Goal: Transaction & Acquisition: Download file/media

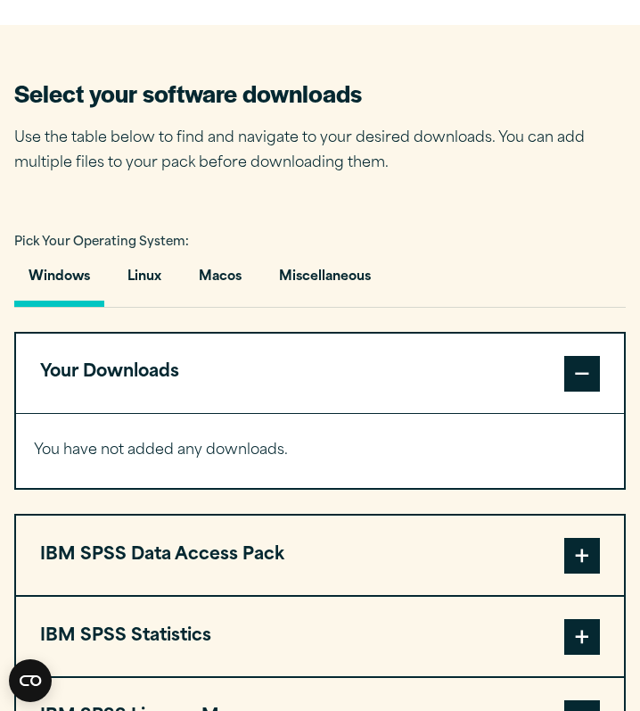
scroll to position [1060, 0]
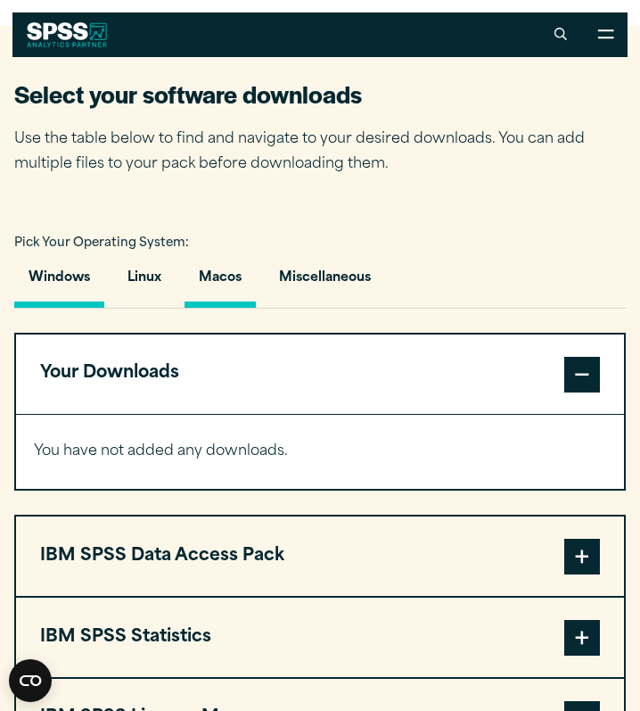
click at [212, 296] on button "Macos" at bounding box center [220, 282] width 71 height 51
click at [77, 295] on button "Windows" at bounding box center [59, 282] width 90 height 51
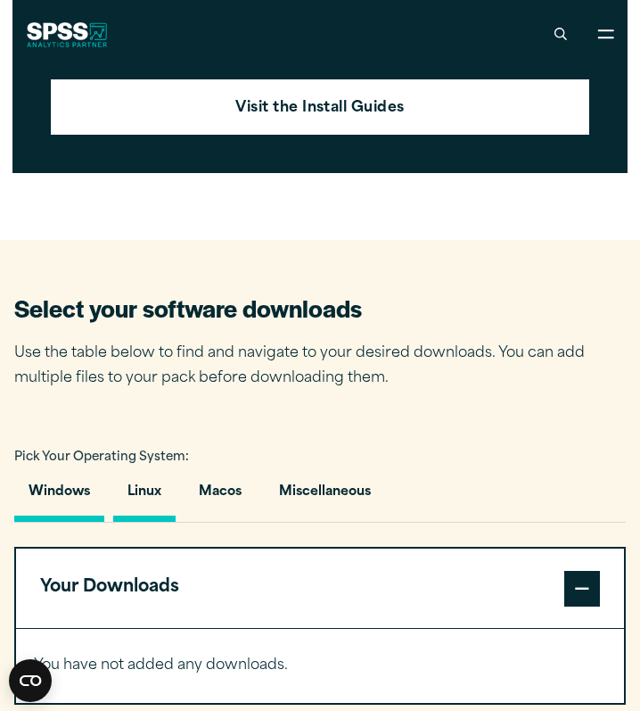
scroll to position [856, 0]
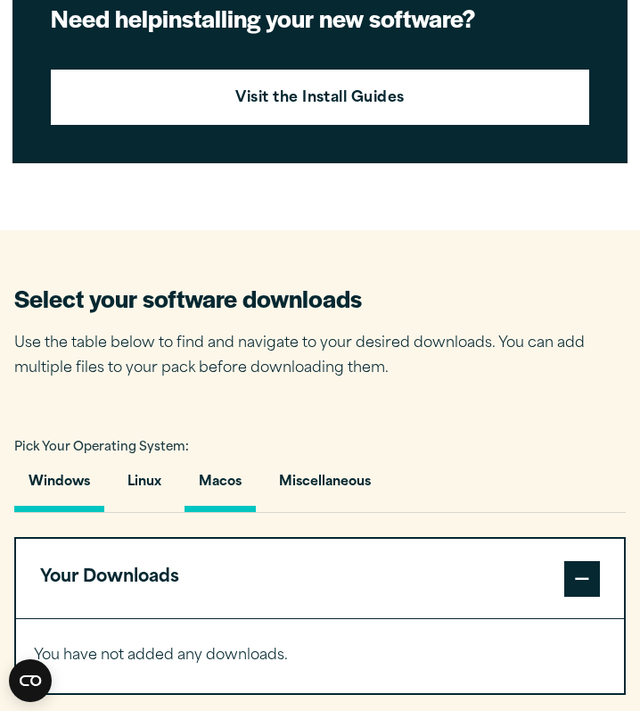
click at [206, 504] on button "Macos" at bounding box center [220, 486] width 71 height 51
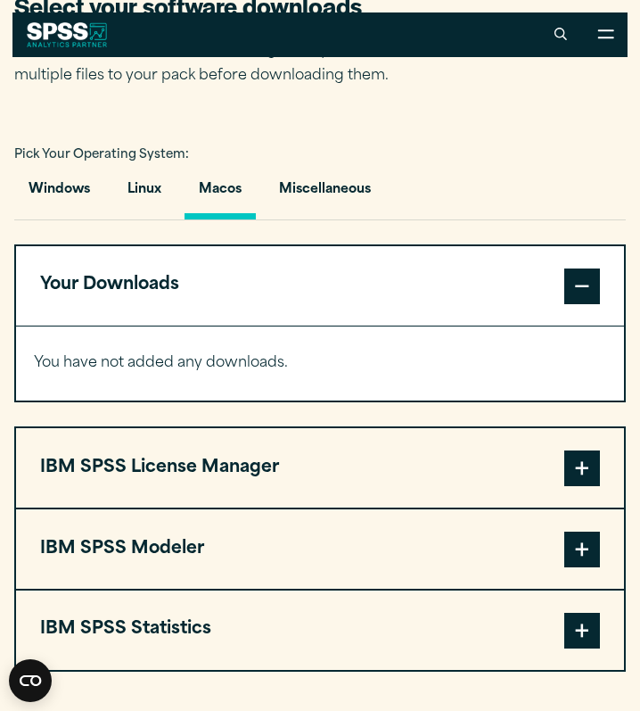
scroll to position [1147, 0]
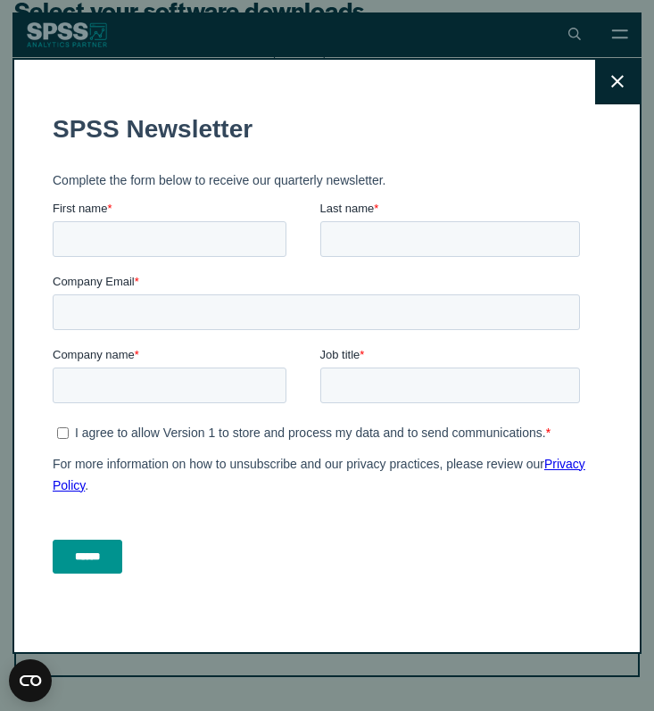
click at [595, 76] on button "Close" at bounding box center [617, 82] width 45 height 45
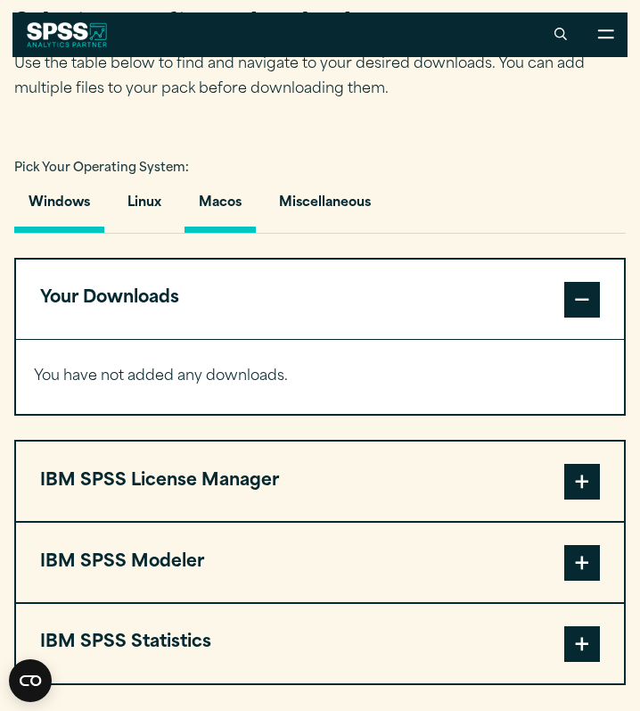
scroll to position [1134, 0]
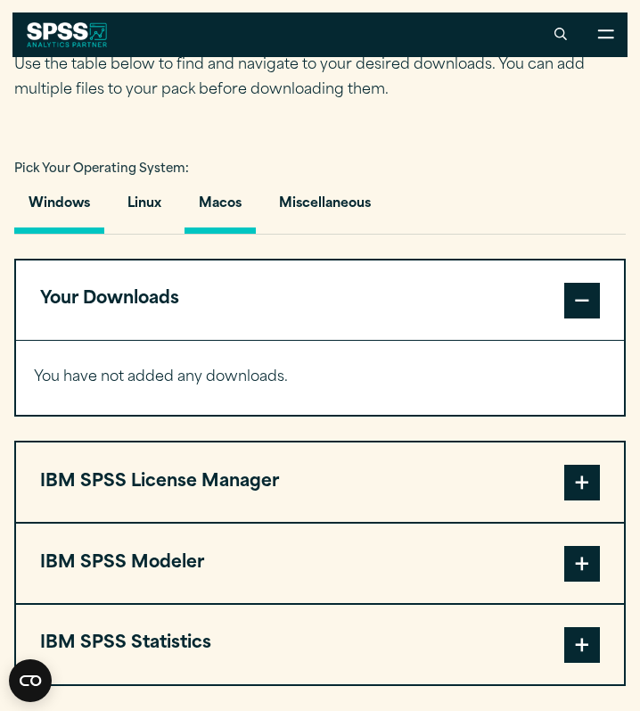
click at [71, 207] on button "Windows" at bounding box center [59, 208] width 90 height 51
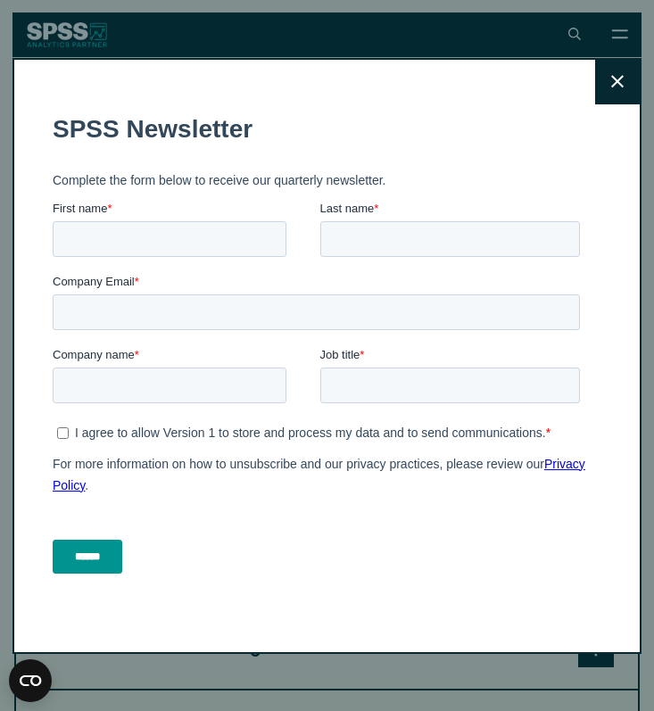
click at [603, 92] on button "Close" at bounding box center [617, 82] width 45 height 45
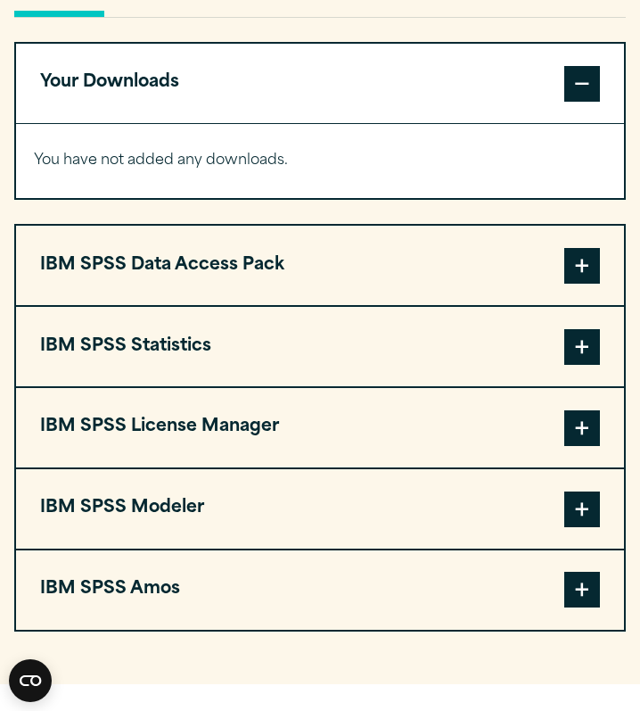
scroll to position [1356, 0]
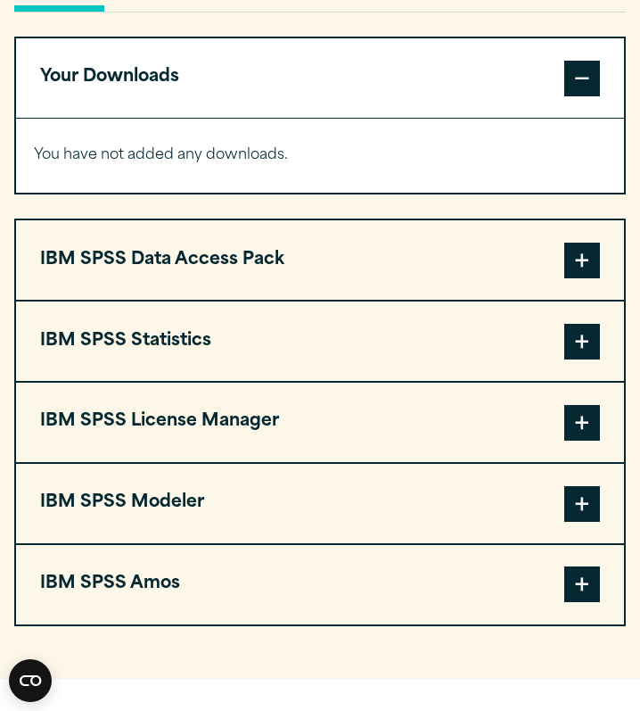
click at [574, 359] on span at bounding box center [582, 342] width 36 height 36
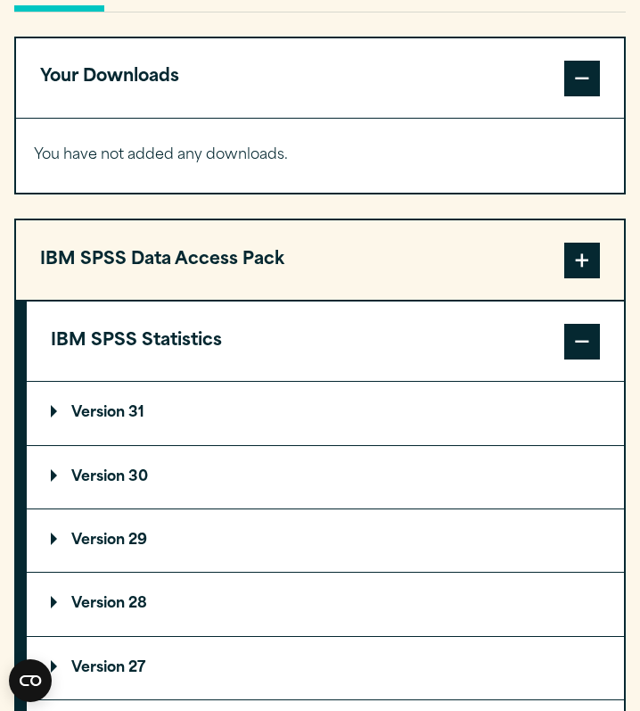
scroll to position [1413, 0]
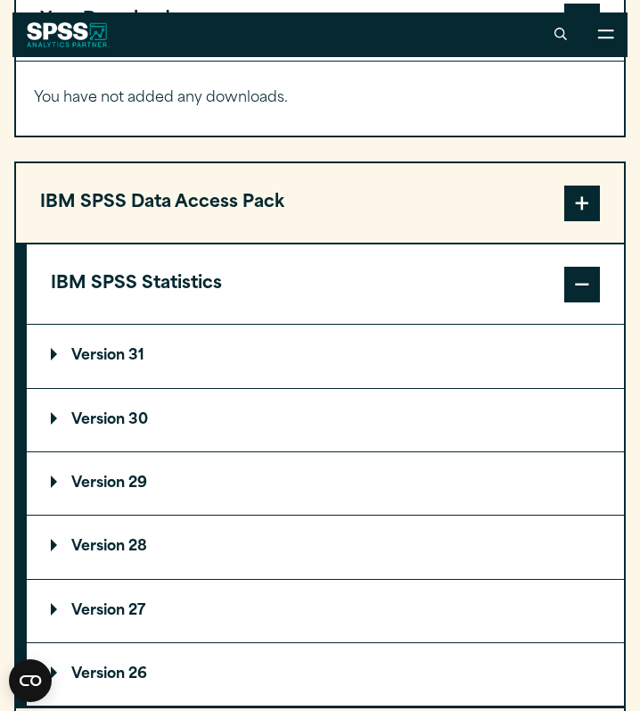
click at [80, 427] on p "Version 30" at bounding box center [99, 420] width 97 height 14
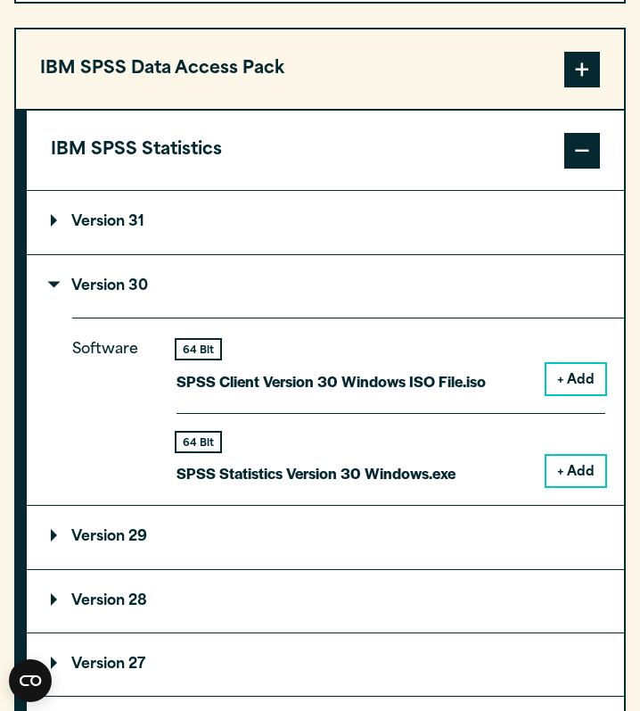
scroll to position [1545, 0]
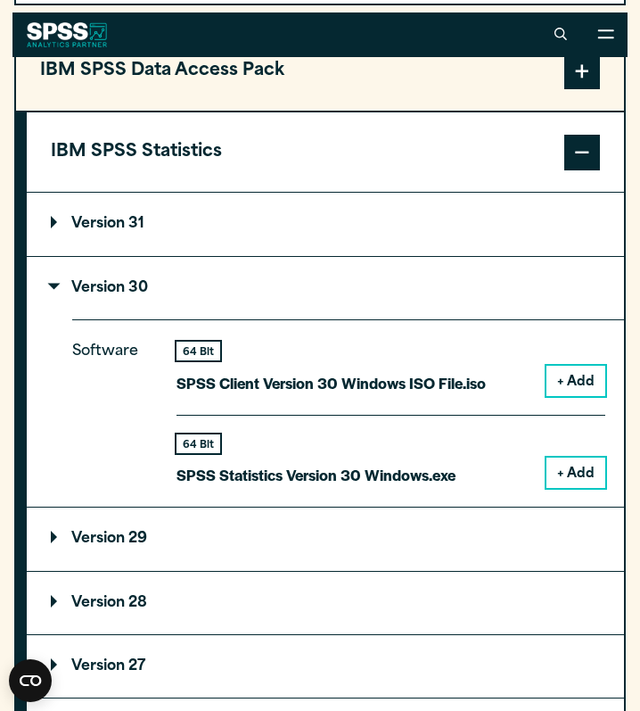
click at [577, 481] on button "+ Add" at bounding box center [576, 472] width 59 height 30
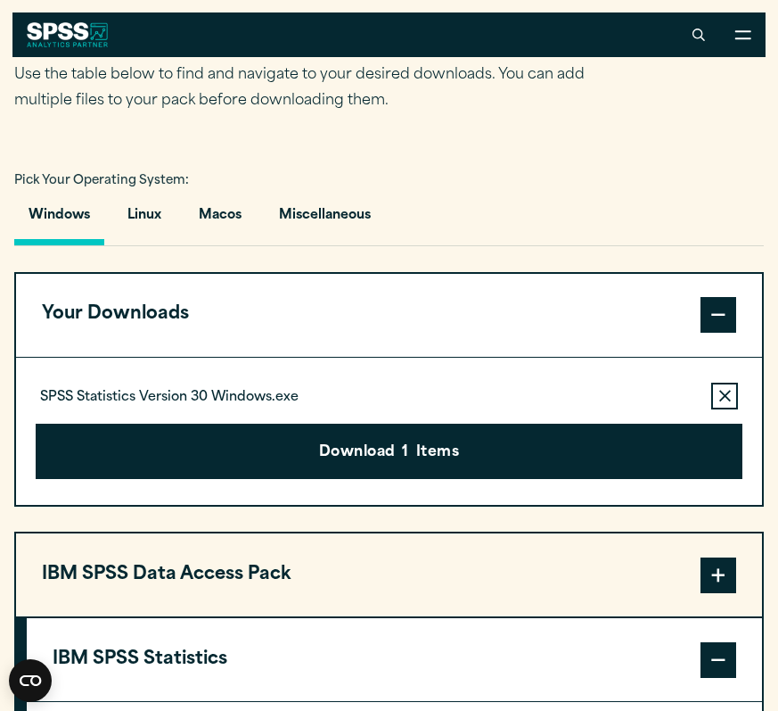
scroll to position [1060, 0]
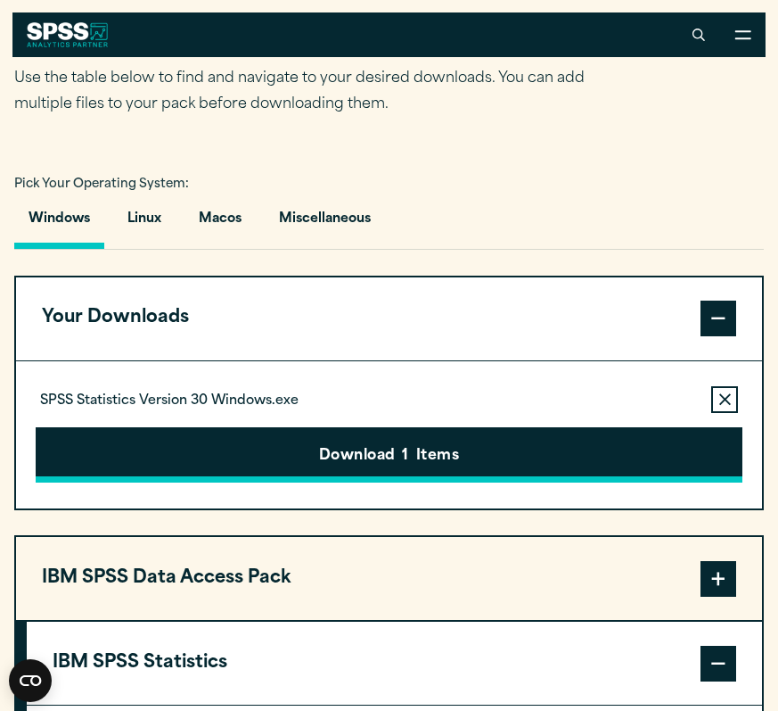
click at [400, 482] on button "Download 1 Items" at bounding box center [390, 454] width 708 height 55
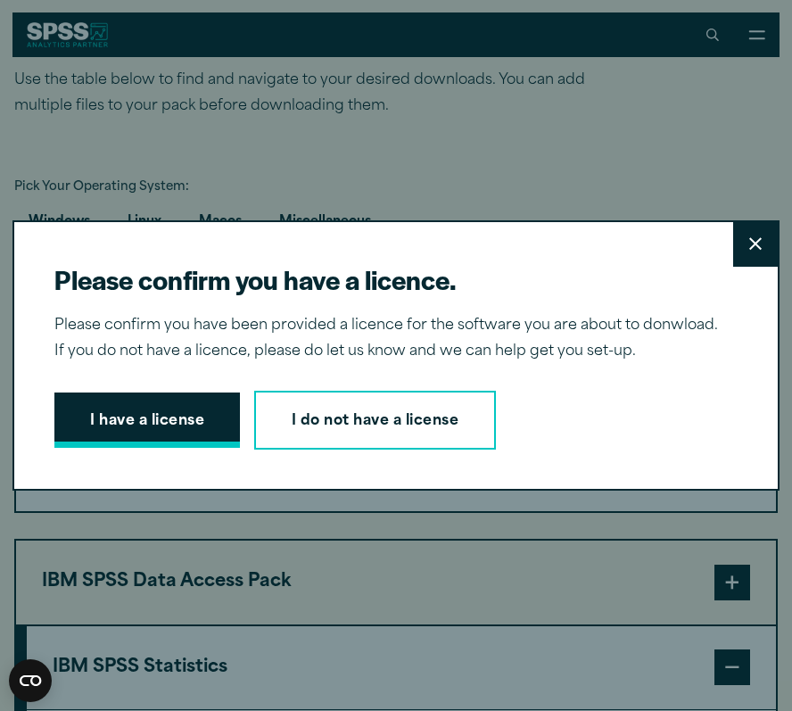
click at [155, 414] on button "I have a license" at bounding box center [146, 419] width 185 height 55
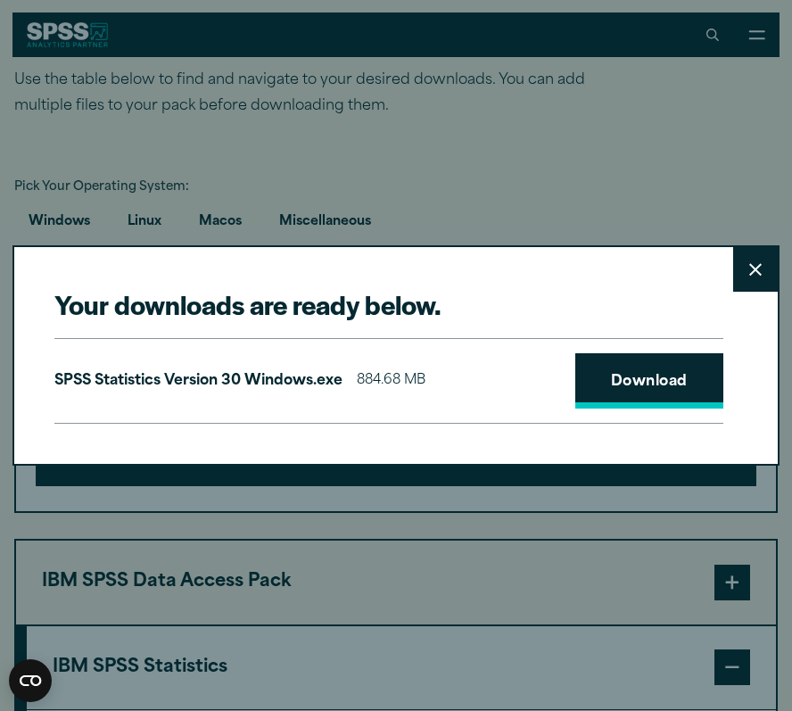
click at [615, 368] on link "Download" at bounding box center [649, 380] width 148 height 55
click at [639, 273] on button "Close" at bounding box center [755, 269] width 45 height 45
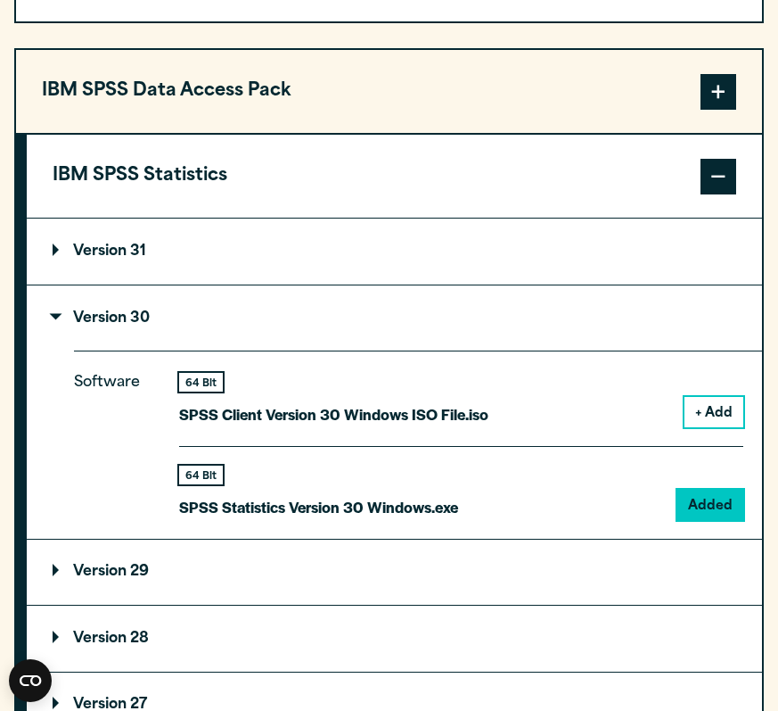
scroll to position [1551, 0]
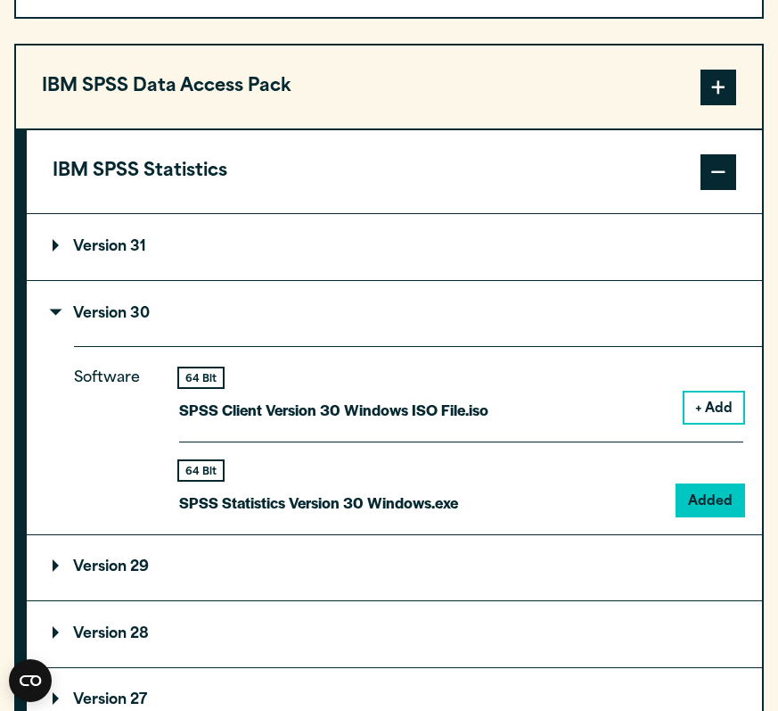
click at [72, 346] on summary "Version 30" at bounding box center [395, 313] width 736 height 65
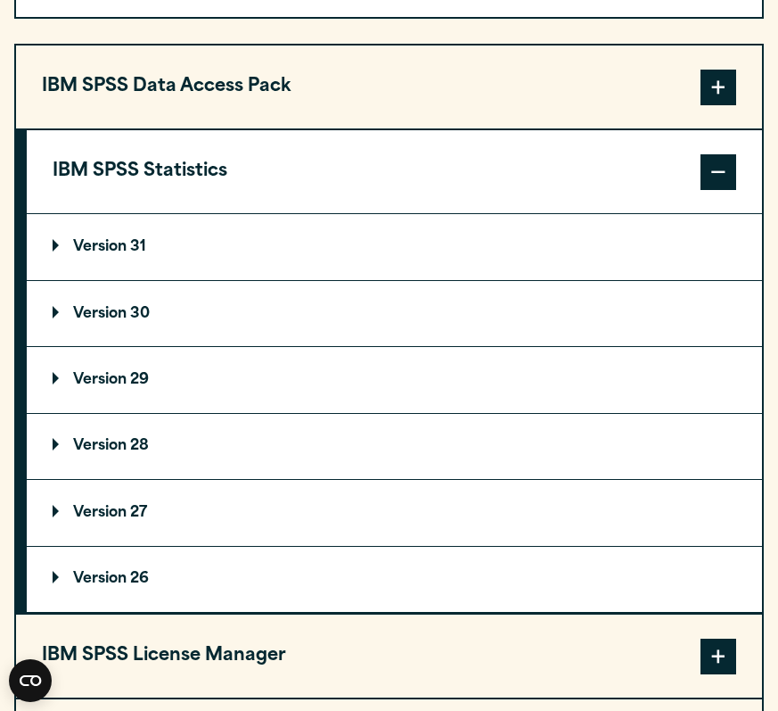
click at [639, 190] on span at bounding box center [719, 172] width 36 height 36
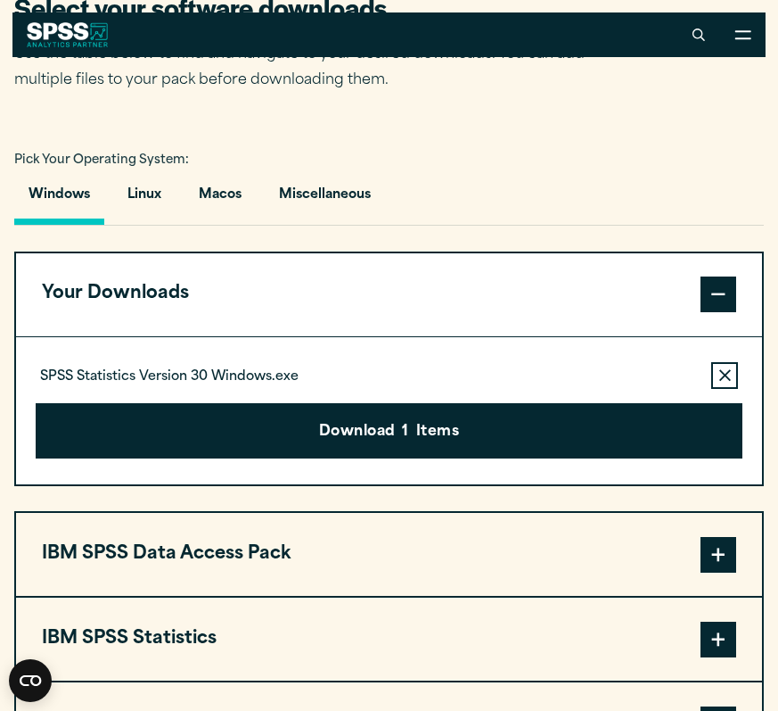
scroll to position [1090, 0]
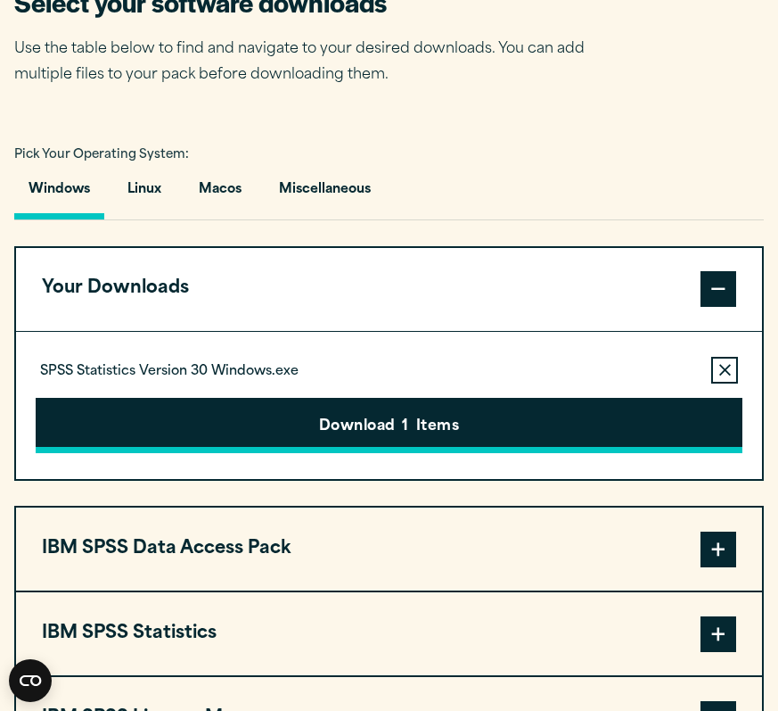
click at [396, 453] on button "Download 1 Items" at bounding box center [390, 425] width 708 height 55
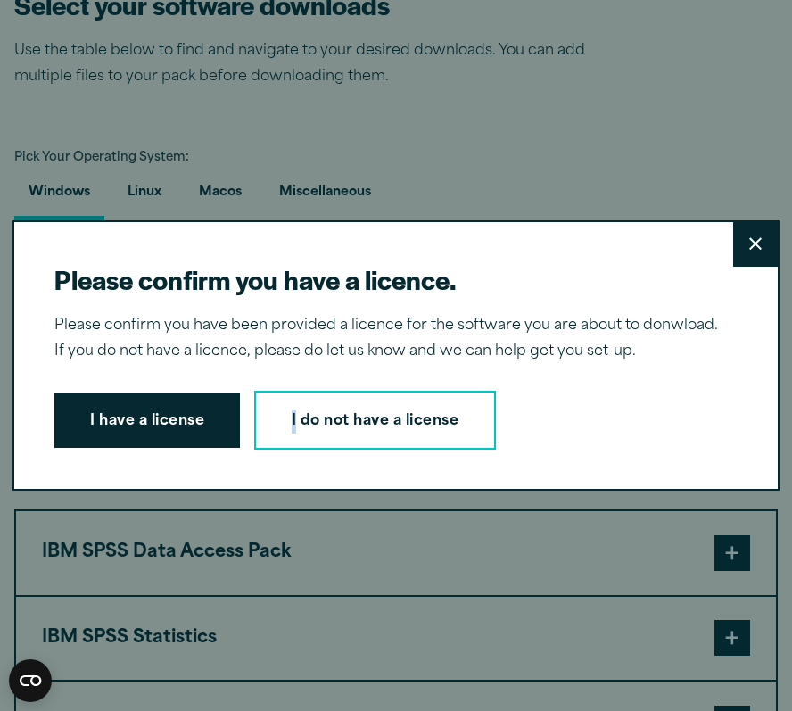
click at [396, 477] on div "Please confirm you have a licence. Close Please confirm you have been provided …" at bounding box center [395, 355] width 766 height 271
click at [639, 235] on button "Close" at bounding box center [755, 244] width 45 height 45
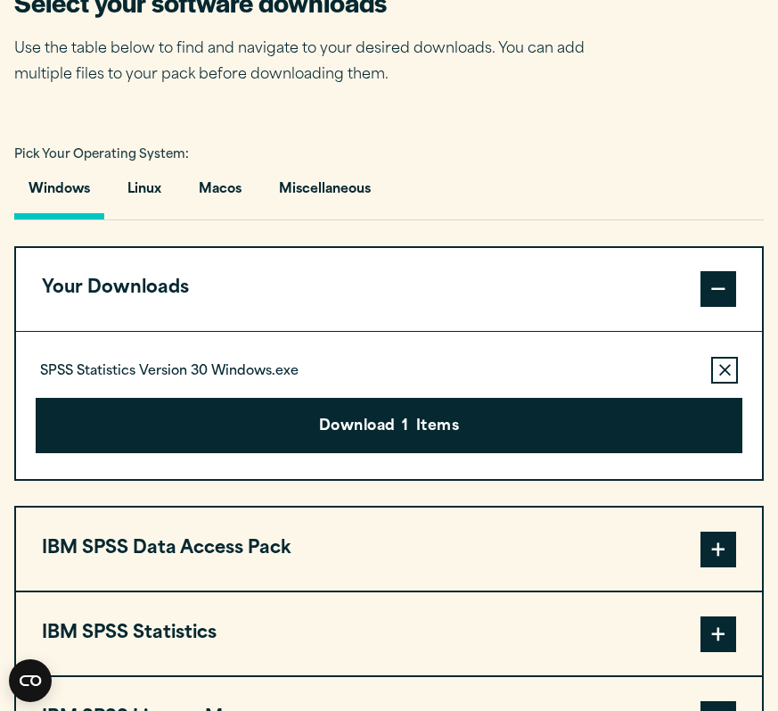
click at [639, 307] on span at bounding box center [719, 289] width 36 height 36
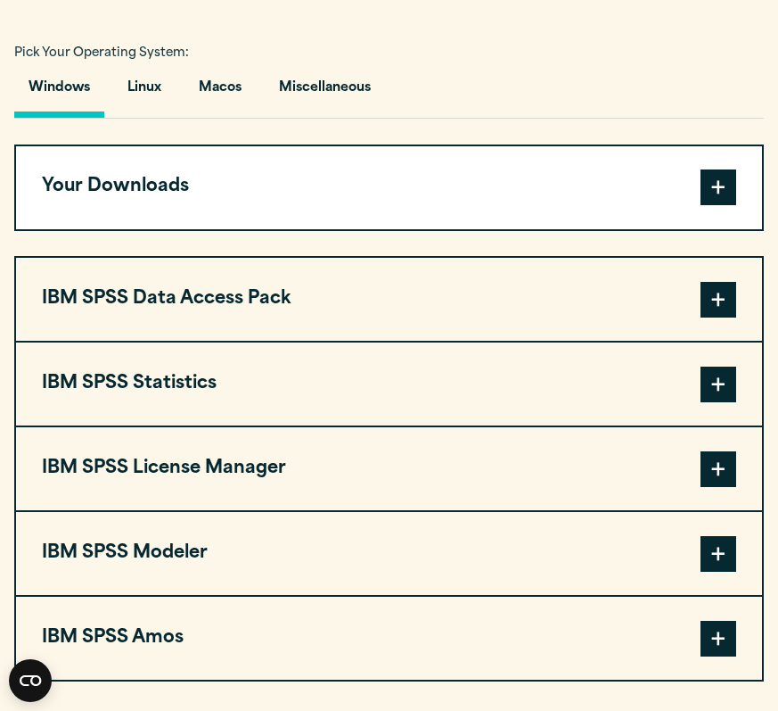
scroll to position [1219, 0]
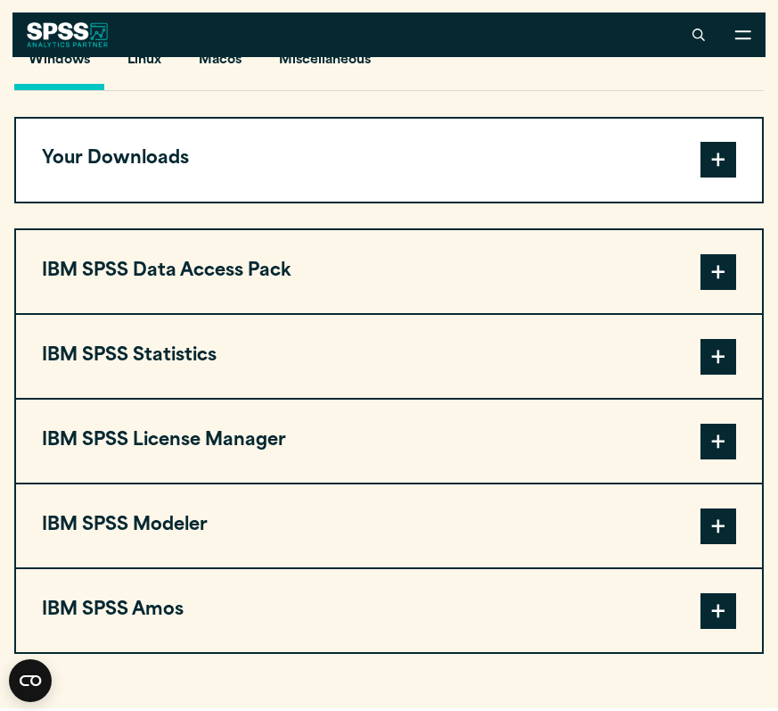
click at [639, 374] on span at bounding box center [719, 357] width 36 height 36
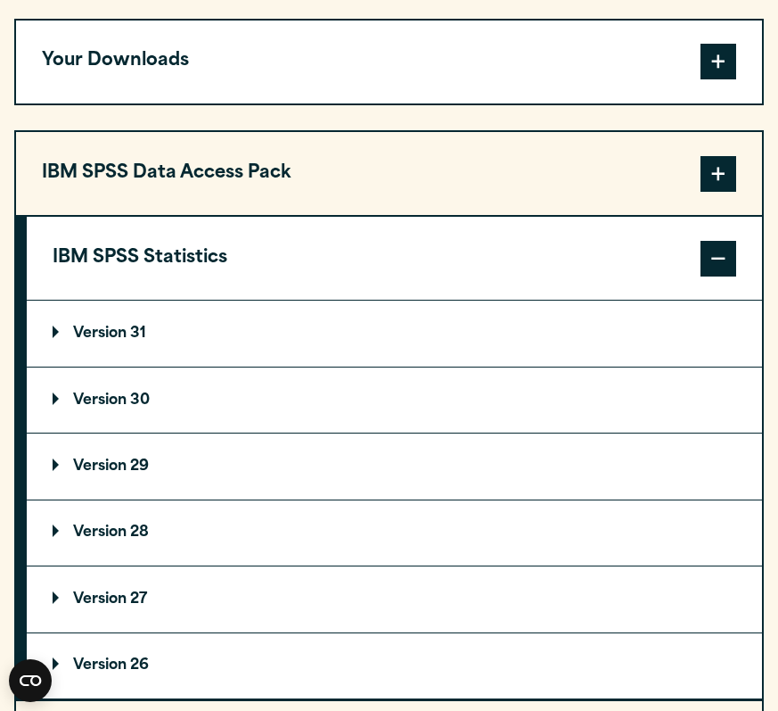
scroll to position [1337, 0]
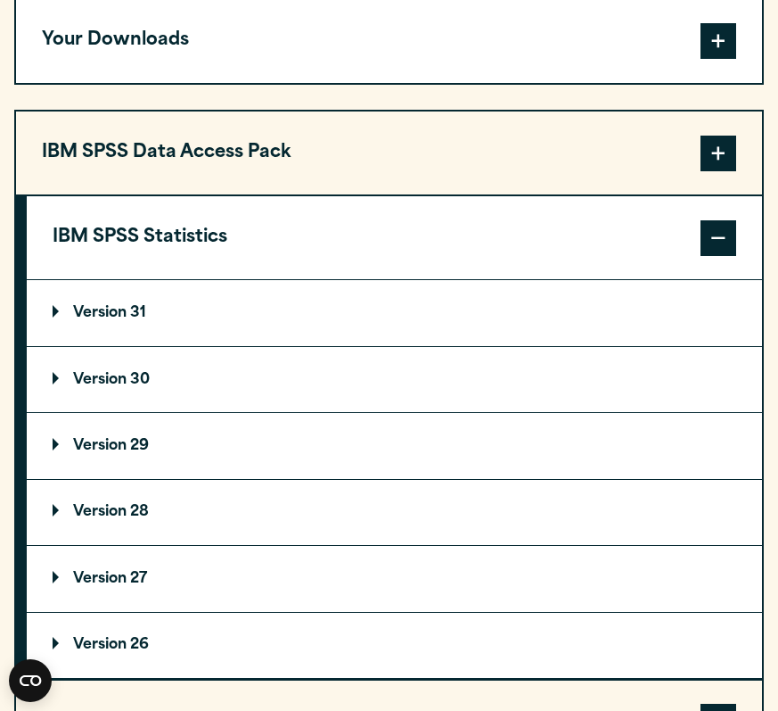
click at [63, 387] on p "Version 30" at bounding box center [101, 380] width 97 height 14
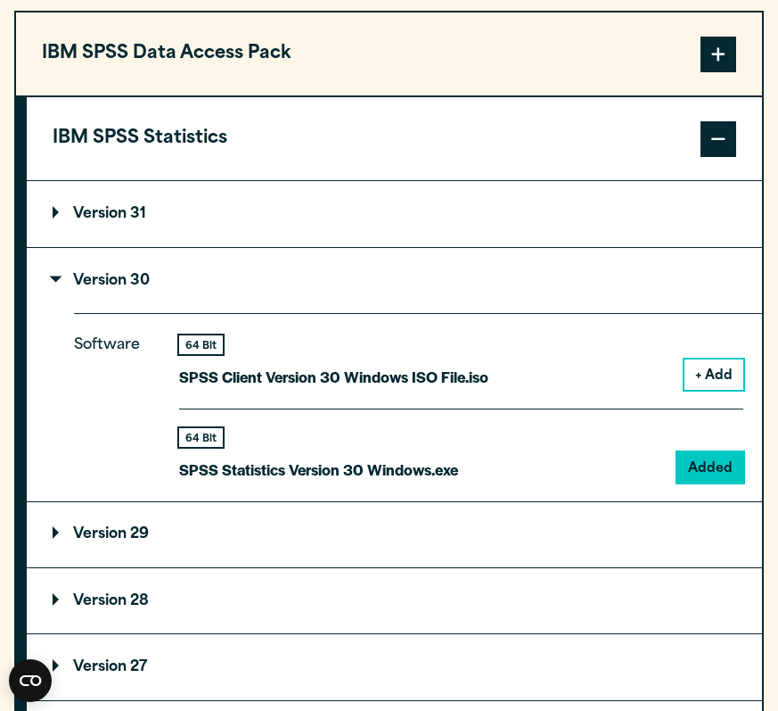
scroll to position [1437, 0]
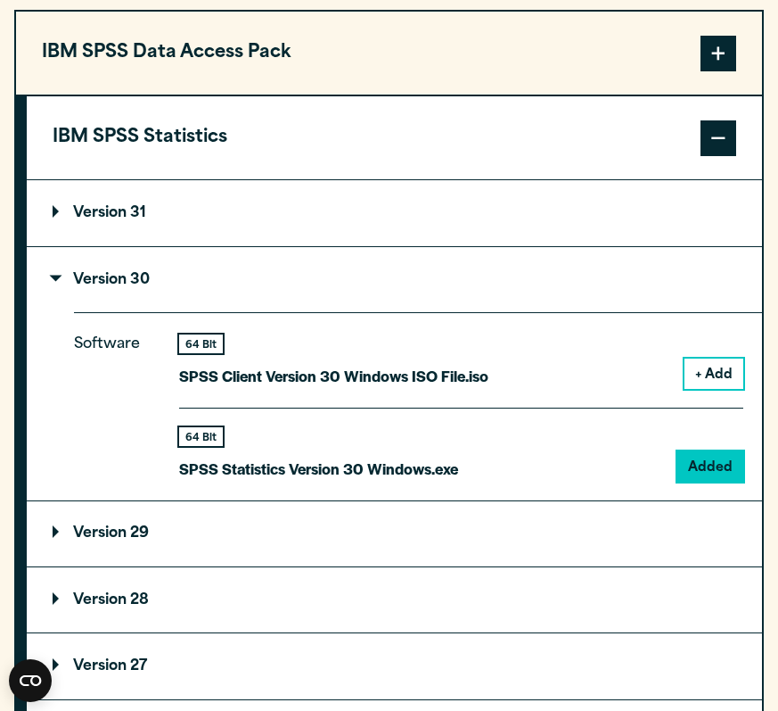
click at [76, 287] on p "Version 30" at bounding box center [101, 280] width 97 height 14
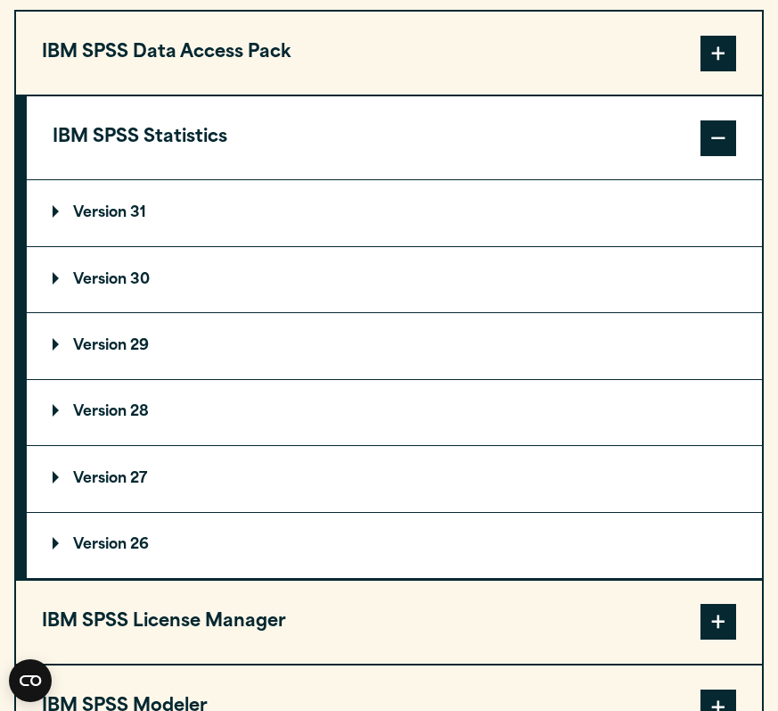
click at [111, 220] on p "Version 31" at bounding box center [100, 213] width 94 height 14
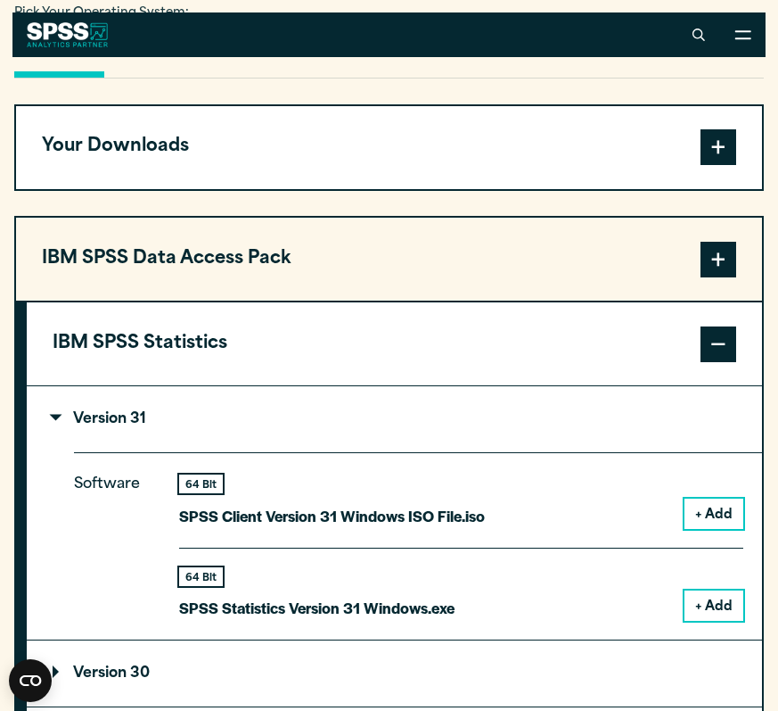
scroll to position [1230, 0]
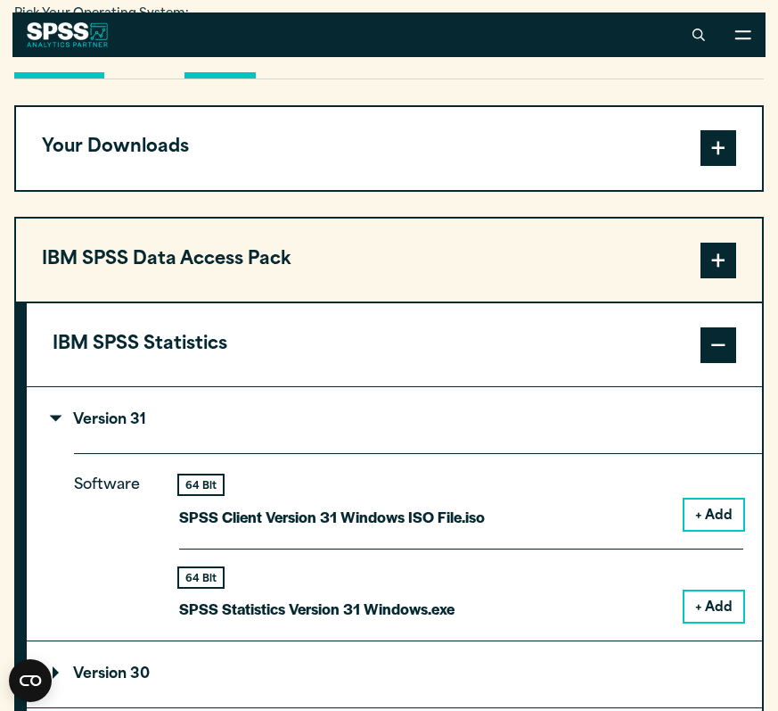
click at [218, 78] on button "Macos" at bounding box center [220, 53] width 71 height 51
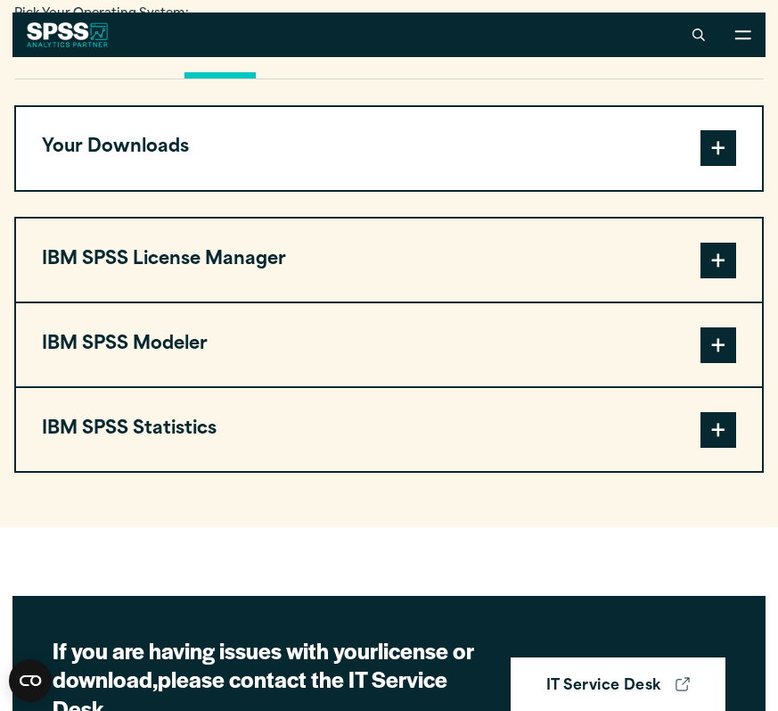
click at [639, 448] on span at bounding box center [719, 430] width 36 height 36
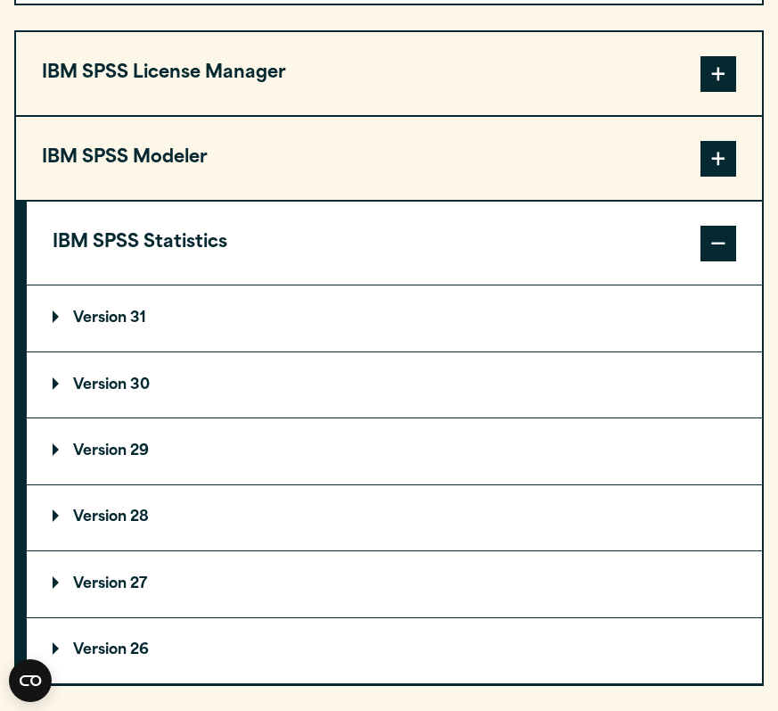
scroll to position [1451, 0]
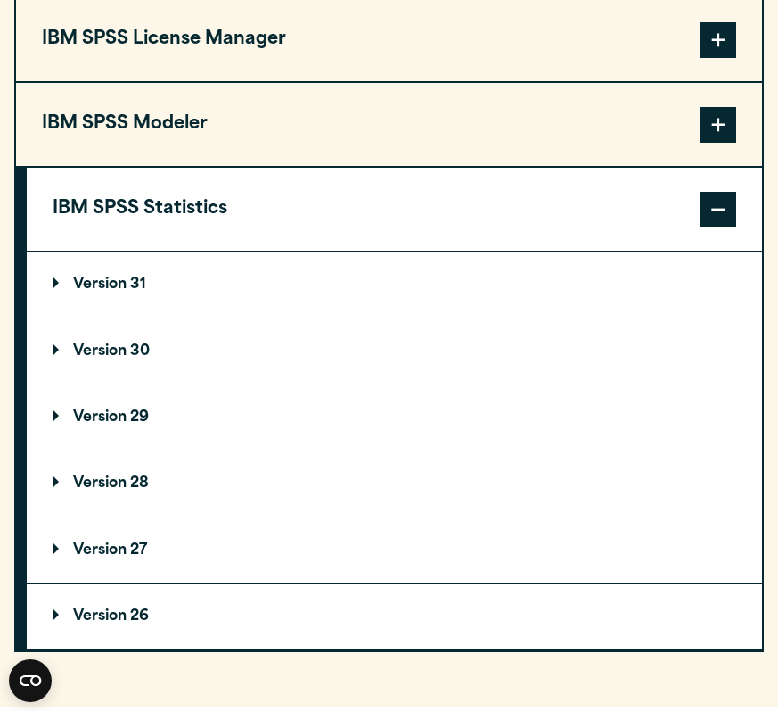
click at [103, 292] on p "Version 31" at bounding box center [100, 284] width 94 height 14
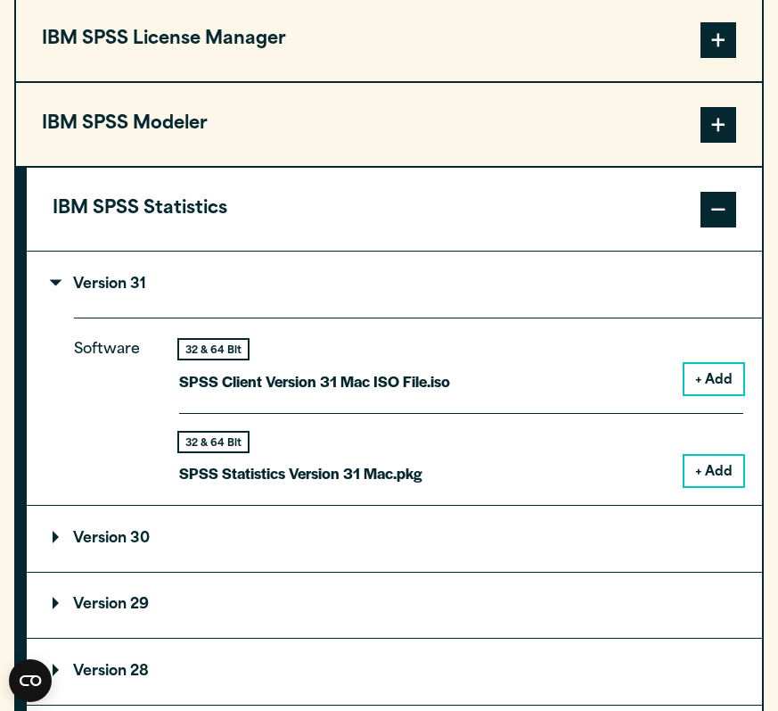
scroll to position [1467, 0]
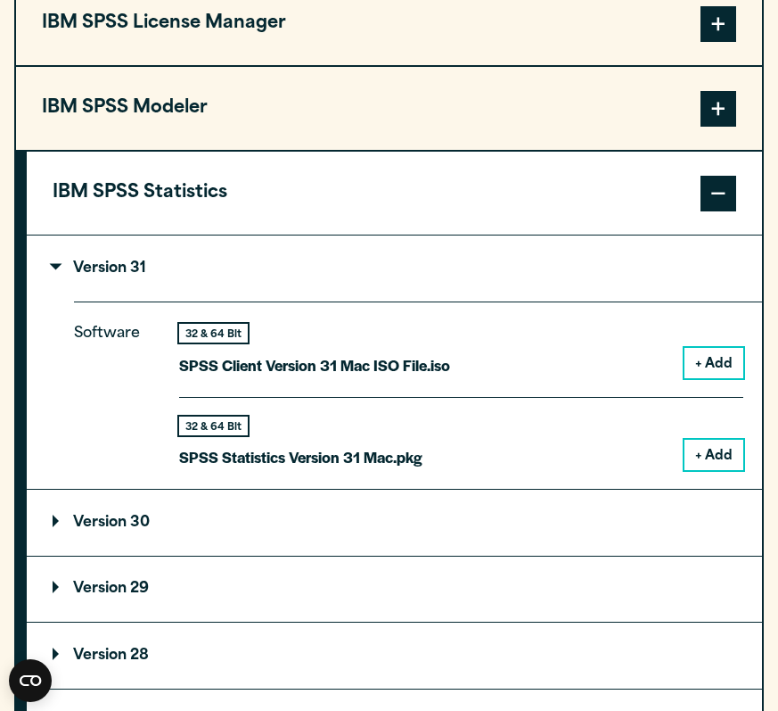
click at [639, 470] on button "+ Add" at bounding box center [714, 455] width 59 height 30
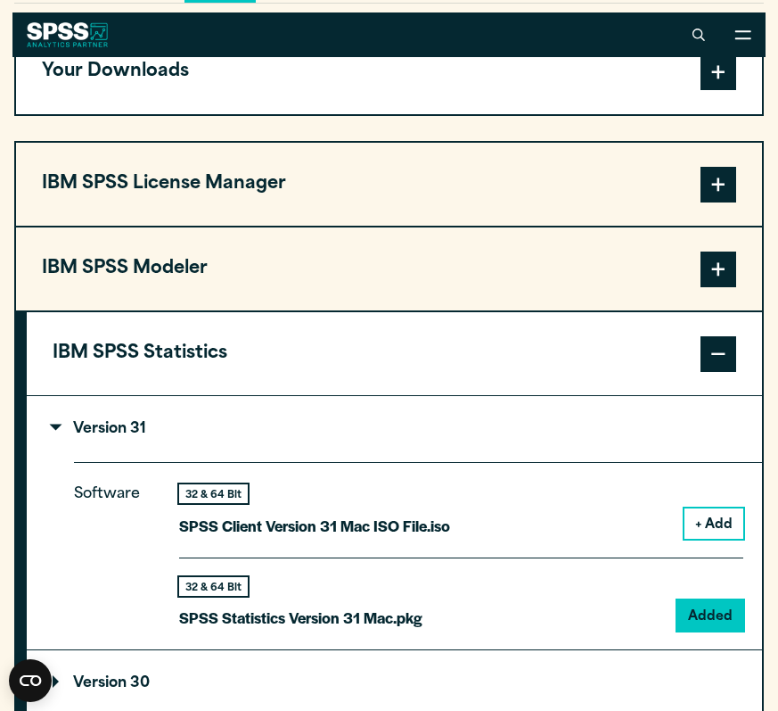
scroll to position [1179, 0]
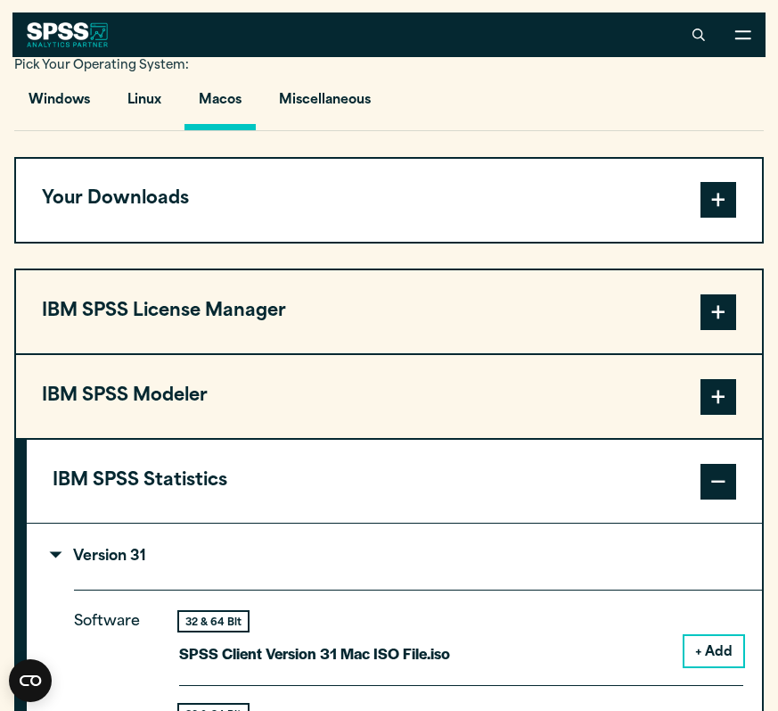
click at [272, 242] on button "Your Downloads" at bounding box center [389, 200] width 746 height 83
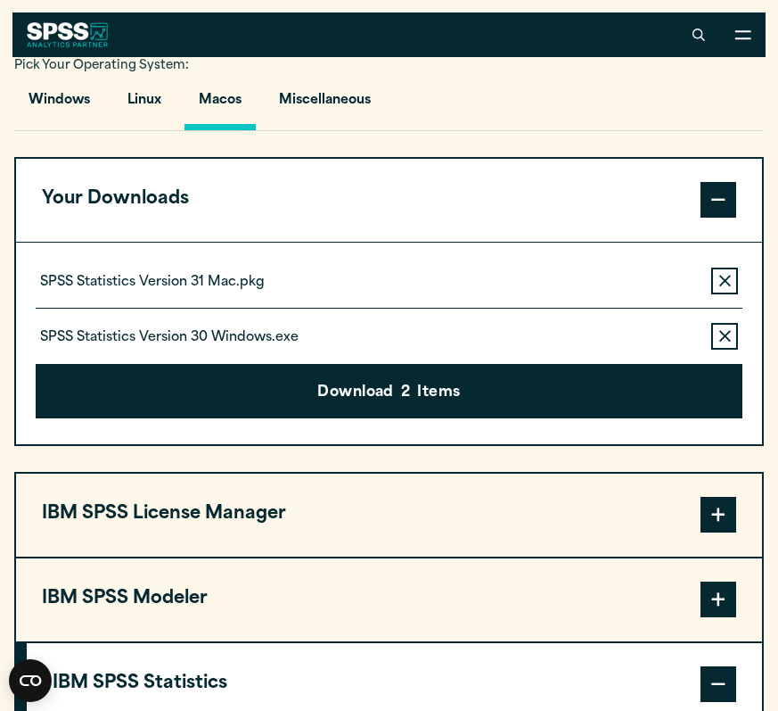
click at [639, 341] on icon "button" at bounding box center [726, 336] width 12 height 12
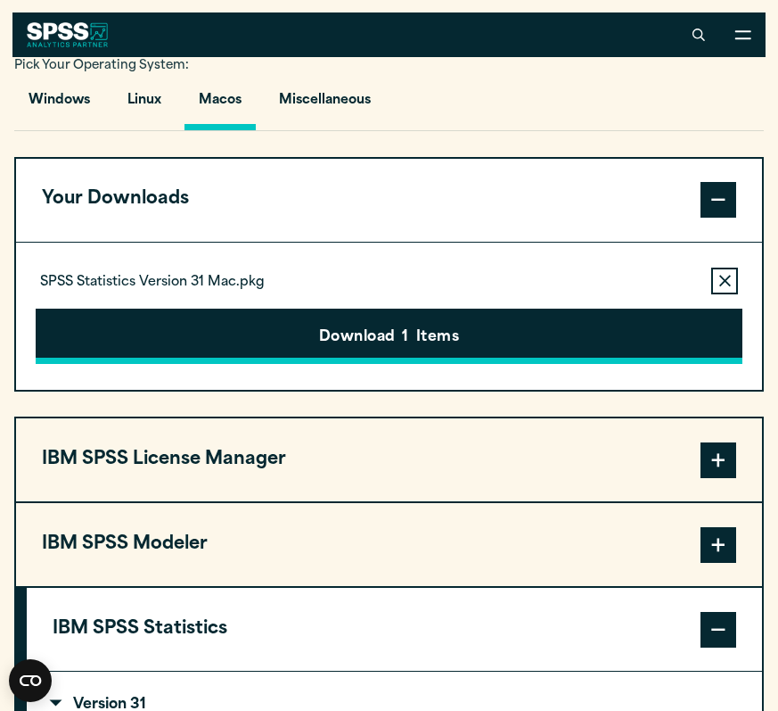
click at [438, 364] on button "Download 1 Items" at bounding box center [390, 335] width 708 height 55
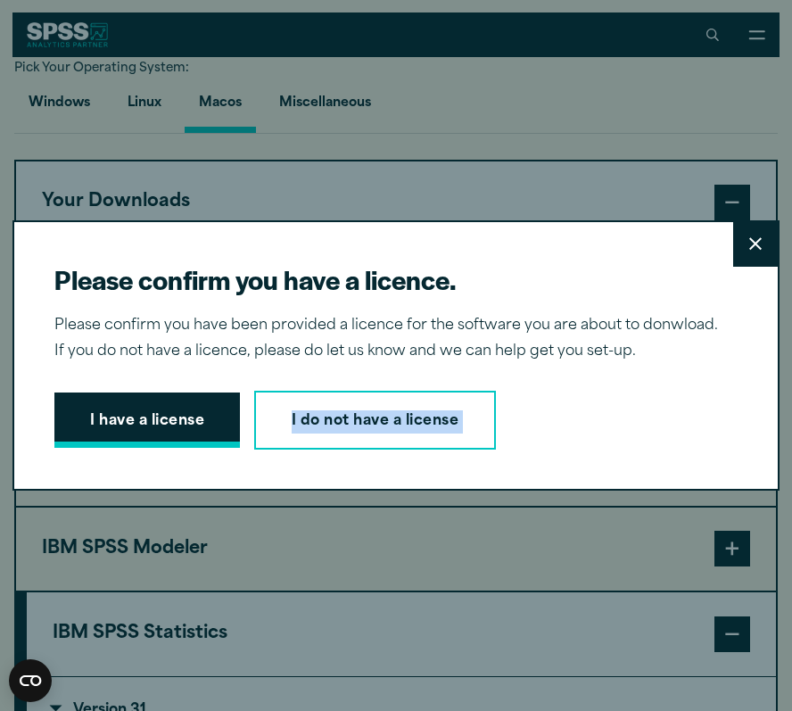
click at [208, 442] on button "I have a license" at bounding box center [146, 419] width 185 height 55
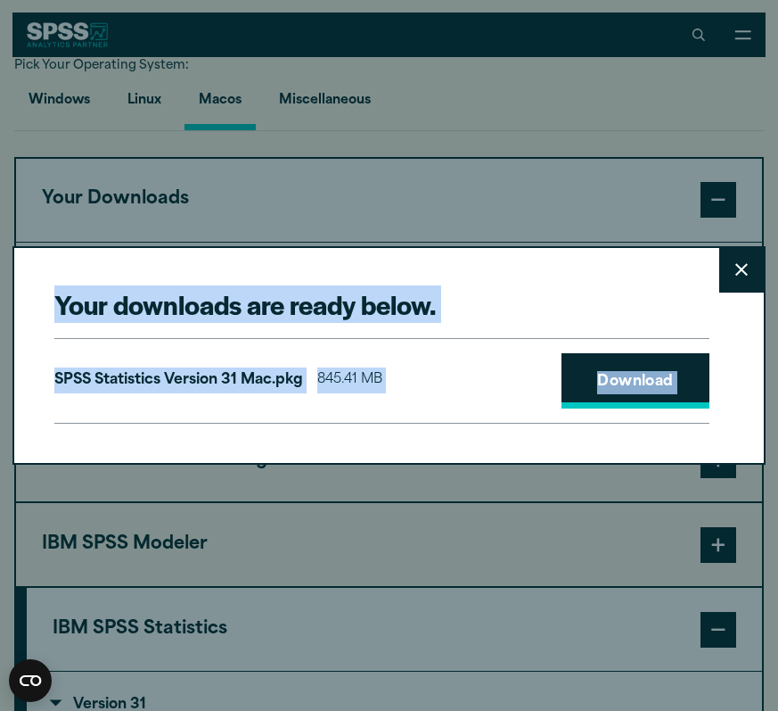
click at [624, 369] on link "Download" at bounding box center [636, 380] width 148 height 55
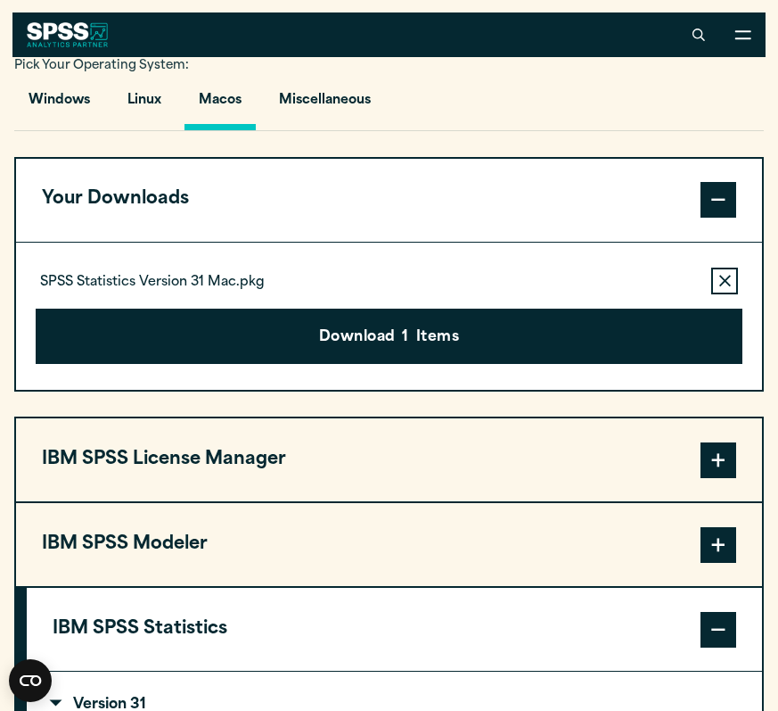
click at [535, 189] on div "Your downloads are ready below. Close SPSS Statistics Version 31 Mac.pkg 845.41…" at bounding box center [389, 355] width 778 height 711
click at [639, 218] on span at bounding box center [719, 200] width 36 height 36
